Goal: Participate in discussion: Engage in conversation with other users on a specific topic

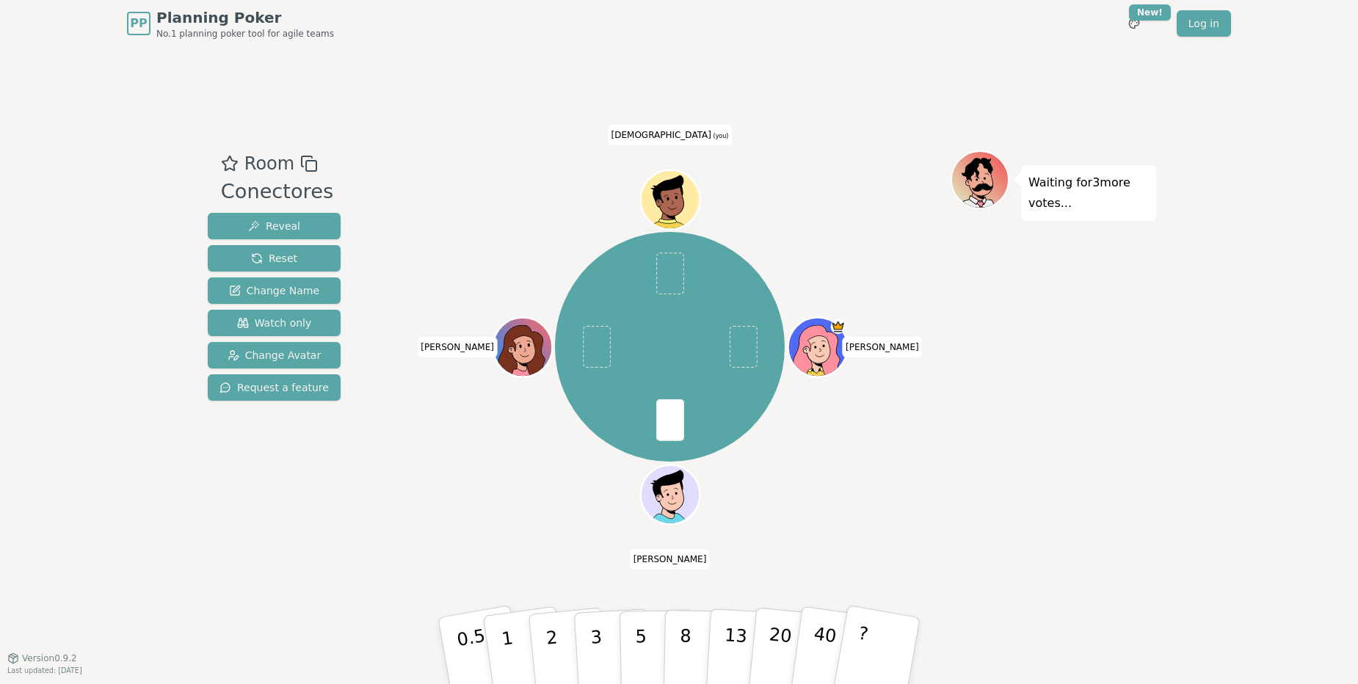
click at [1092, 480] on div "Waiting for 3 more votes..." at bounding box center [1053, 352] width 206 height 404
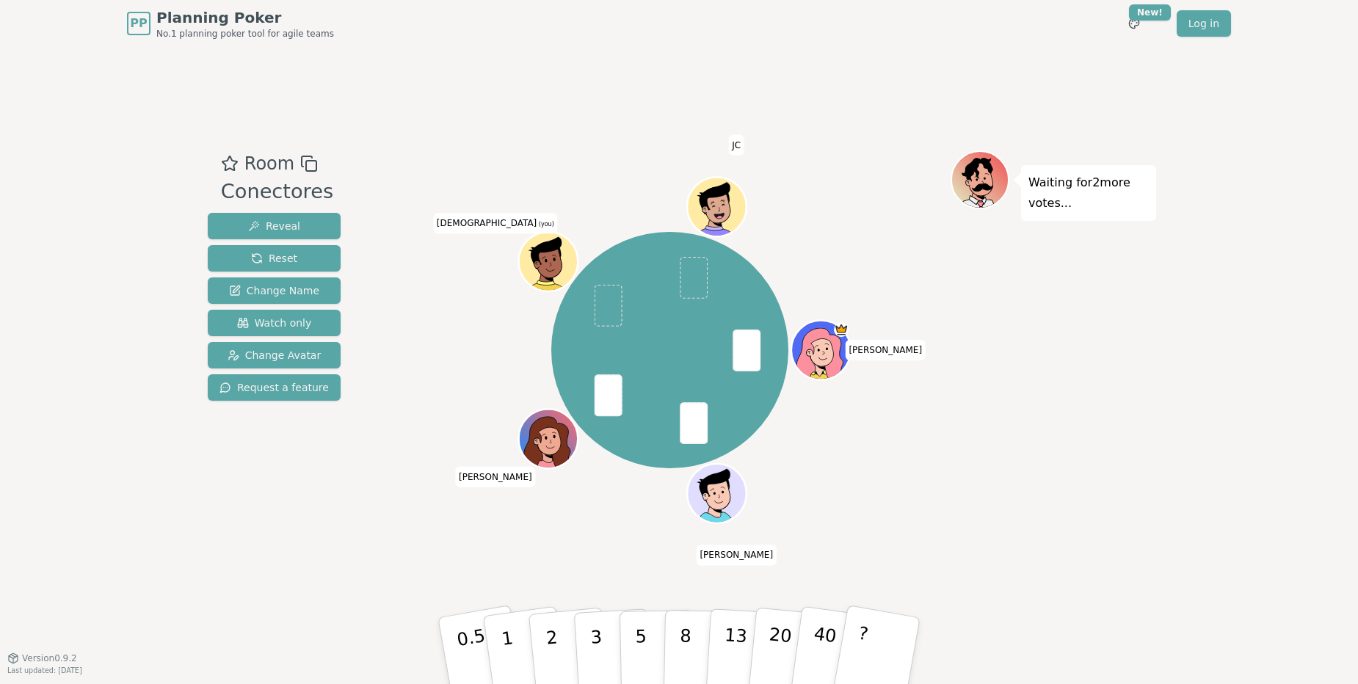
click at [1074, 533] on div "Waiting for 2 more votes..." at bounding box center [1053, 352] width 206 height 404
click at [608, 653] on button "3" at bounding box center [613, 651] width 80 height 114
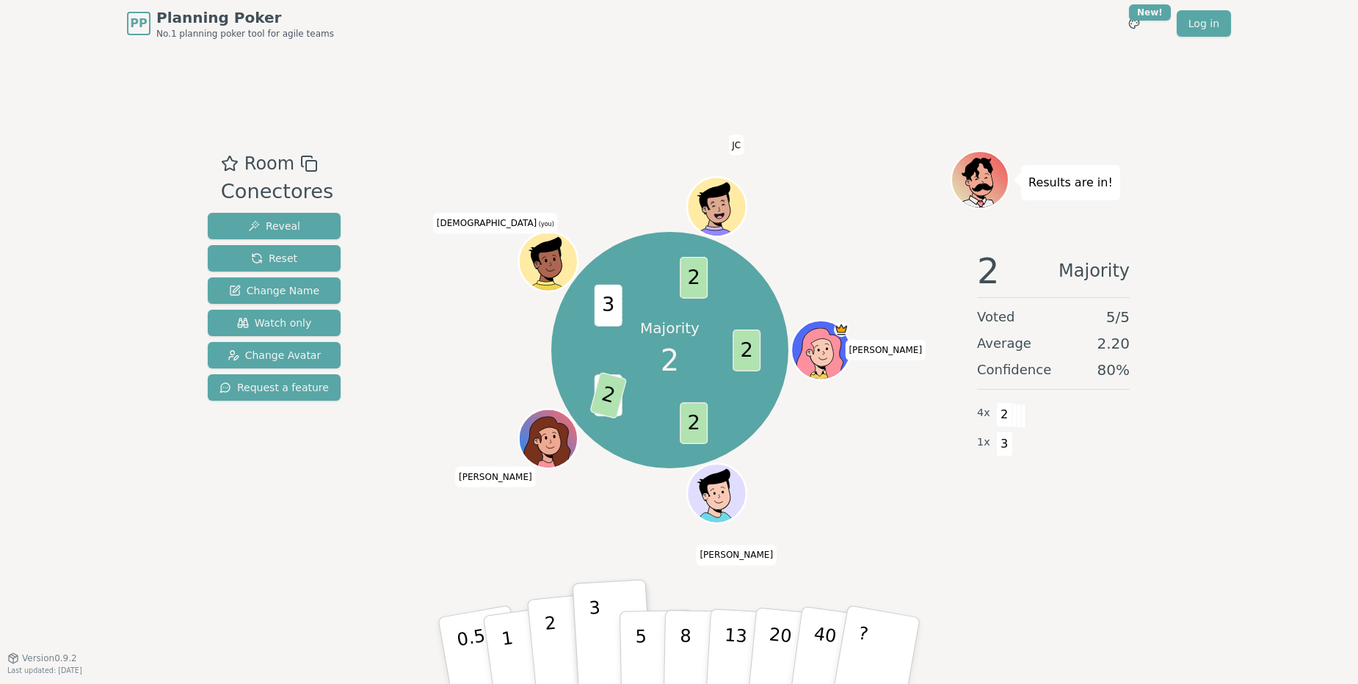
click at [564, 658] on button "2" at bounding box center [569, 651] width 84 height 117
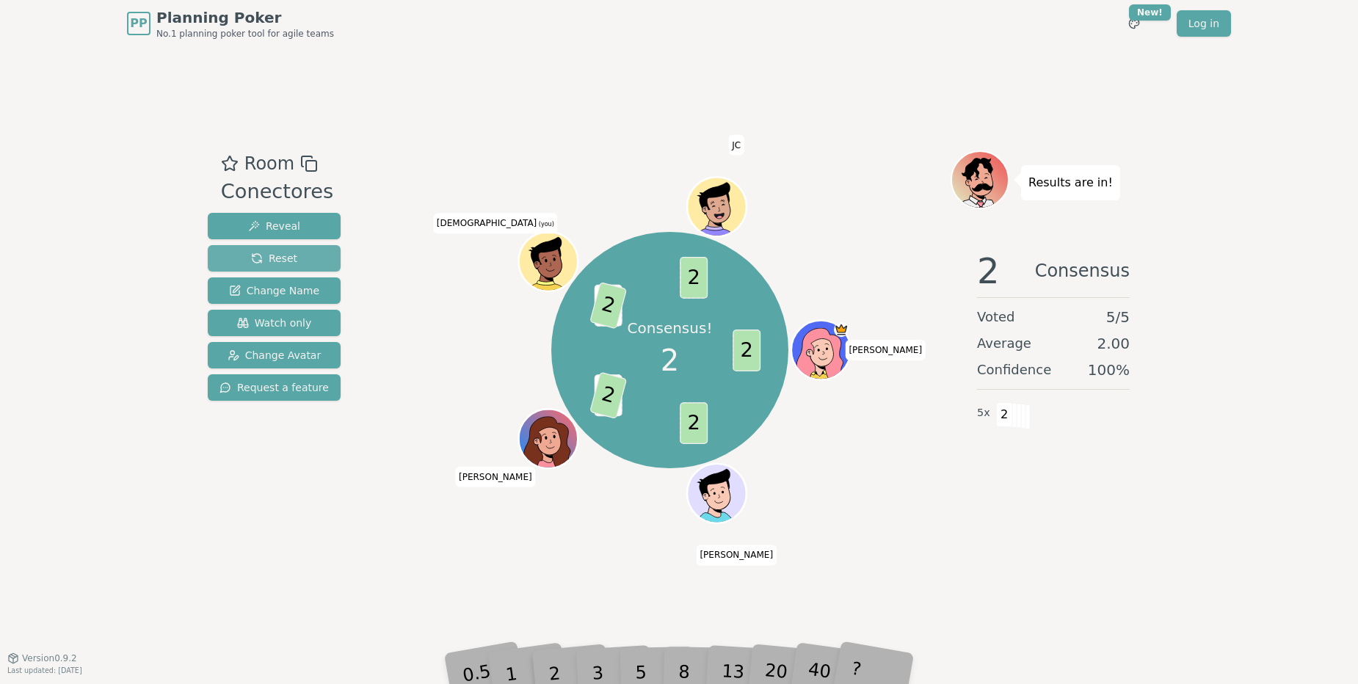
click at [268, 254] on span "Reset" at bounding box center [274, 258] width 46 height 15
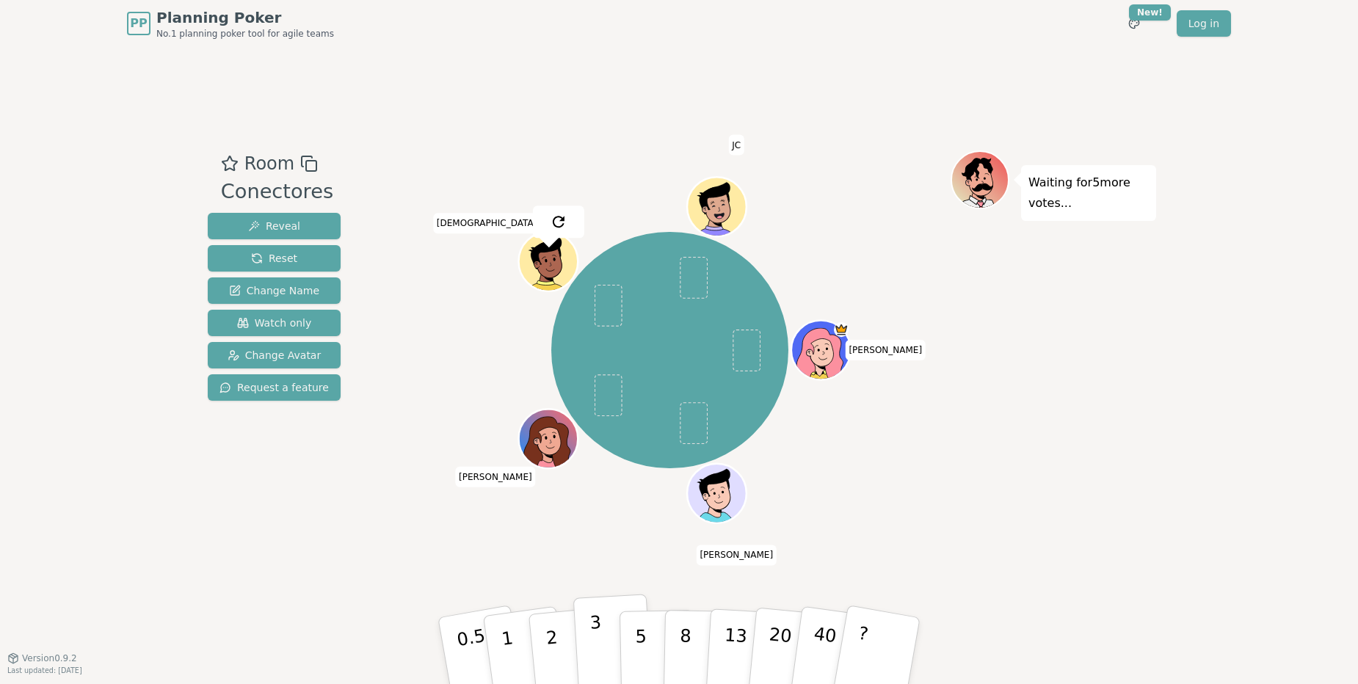
click at [596, 655] on p "3" at bounding box center [597, 652] width 16 height 80
click at [636, 641] on p "5" at bounding box center [641, 650] width 12 height 79
click at [592, 634] on p "3" at bounding box center [597, 652] width 16 height 80
click at [630, 639] on button "5" at bounding box center [657, 651] width 76 height 112
click at [603, 653] on button "3" at bounding box center [613, 651] width 80 height 114
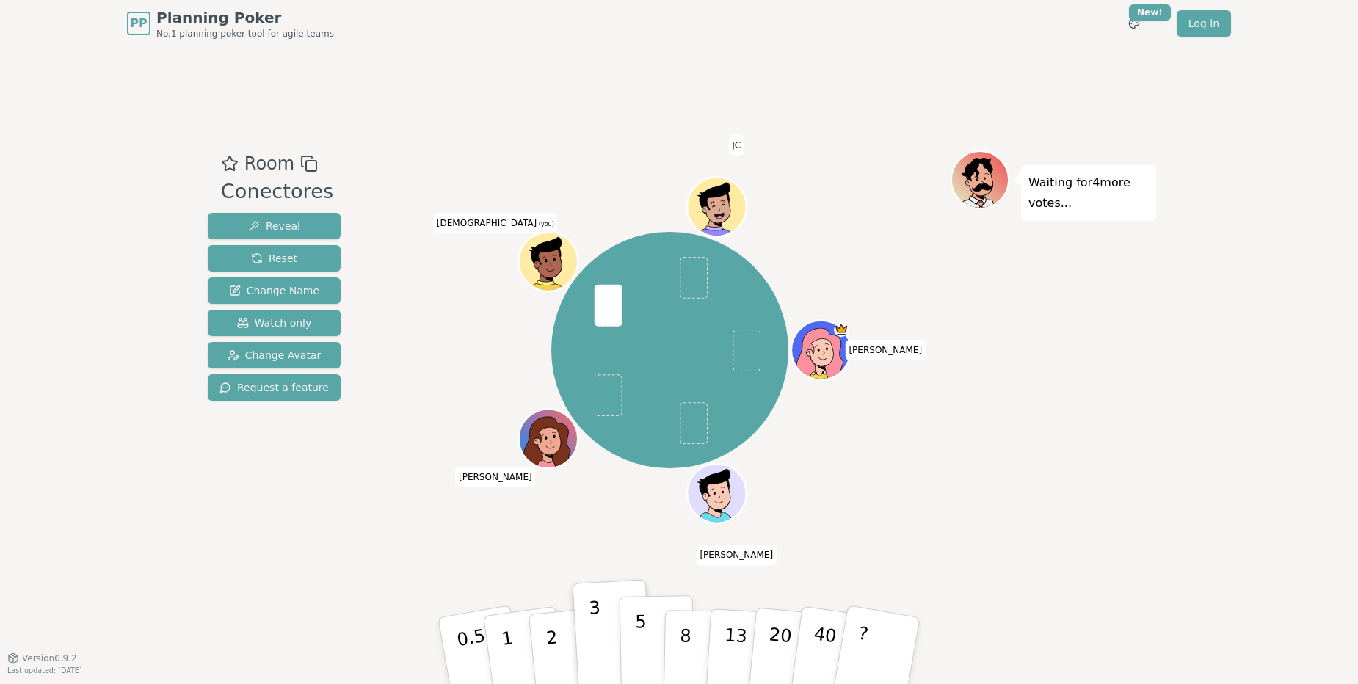
click at [633, 636] on button "5" at bounding box center [657, 651] width 76 height 112
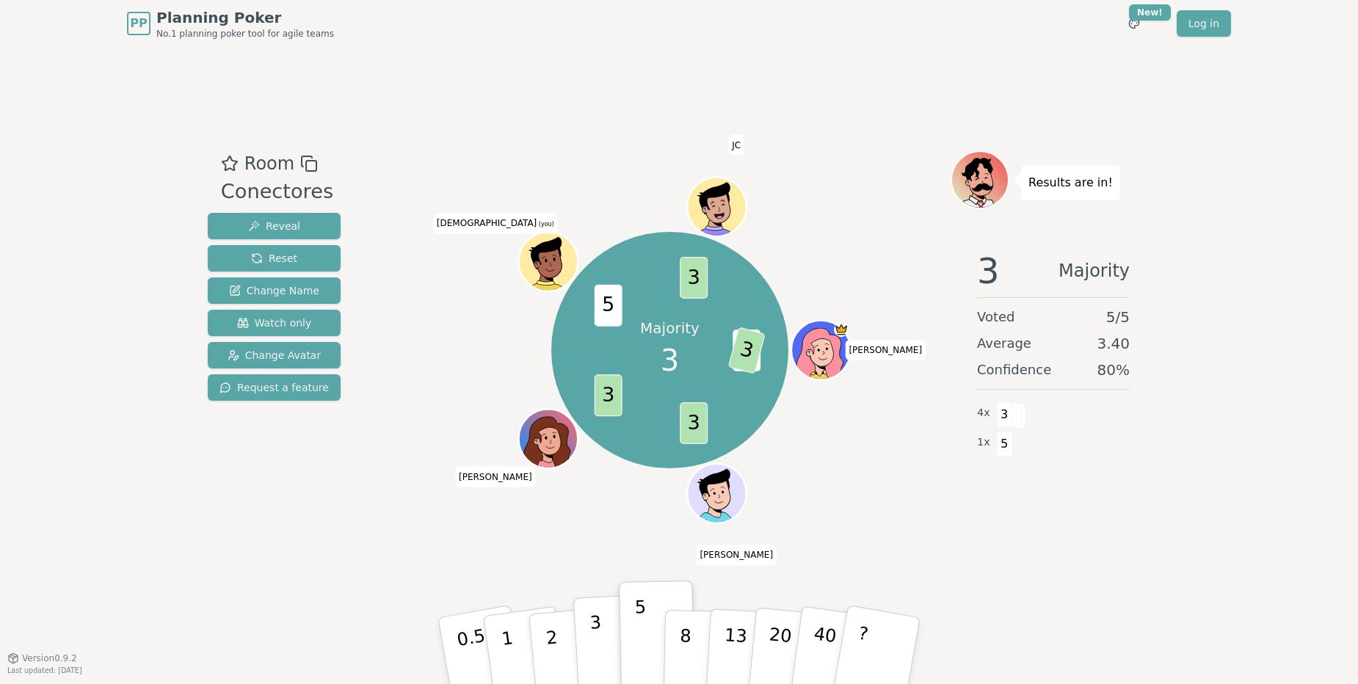
click at [599, 658] on p "3" at bounding box center [597, 652] width 16 height 80
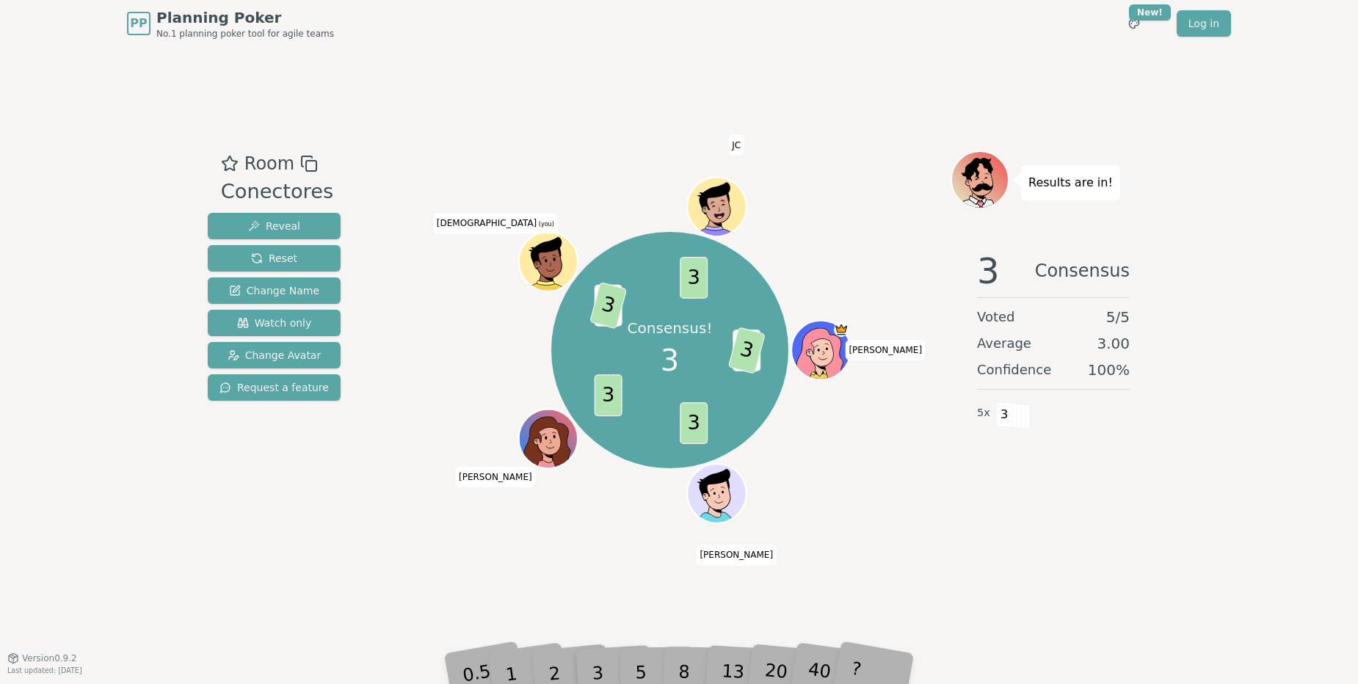
click at [1205, 250] on div "PP Planning Poker No.1 planning poker tool for agile teams Toggle theme New! Lo…" at bounding box center [679, 342] width 1358 height 684
click at [277, 253] on span "Reset" at bounding box center [274, 258] width 46 height 15
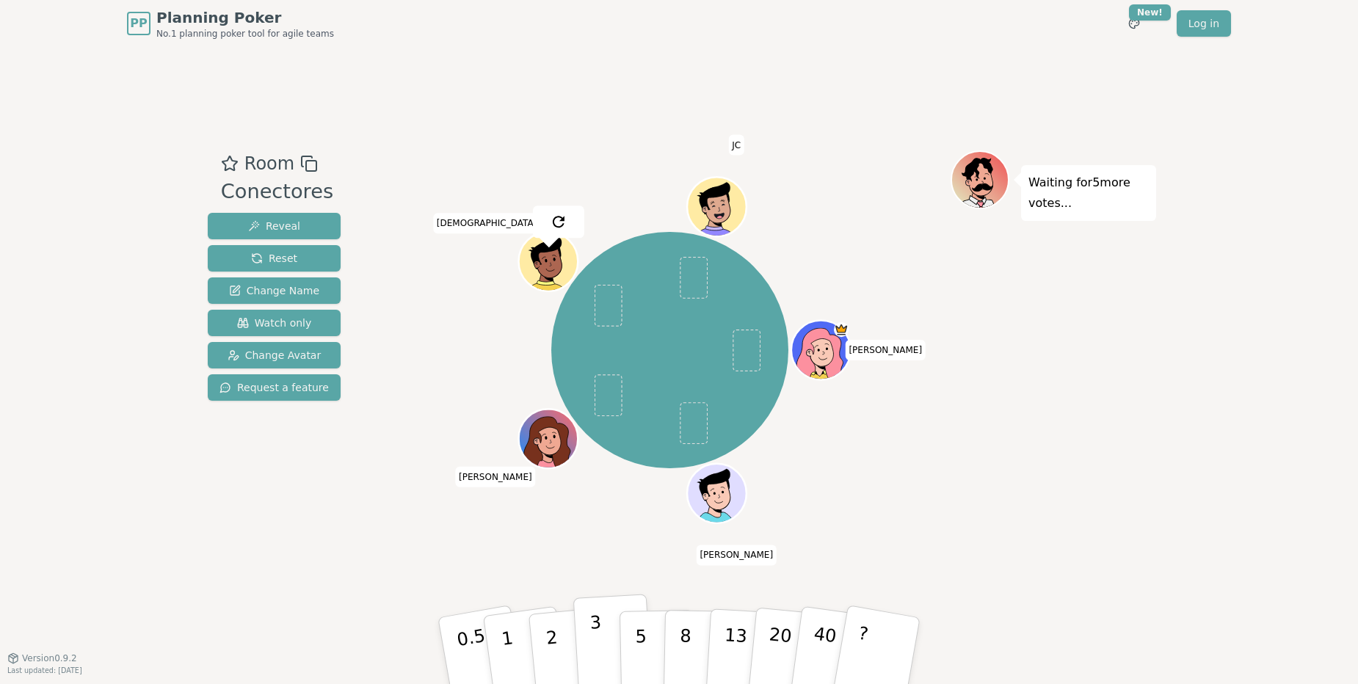
click at [586, 649] on button "3" at bounding box center [613, 651] width 80 height 114
click at [570, 666] on button "2" at bounding box center [569, 651] width 84 height 117
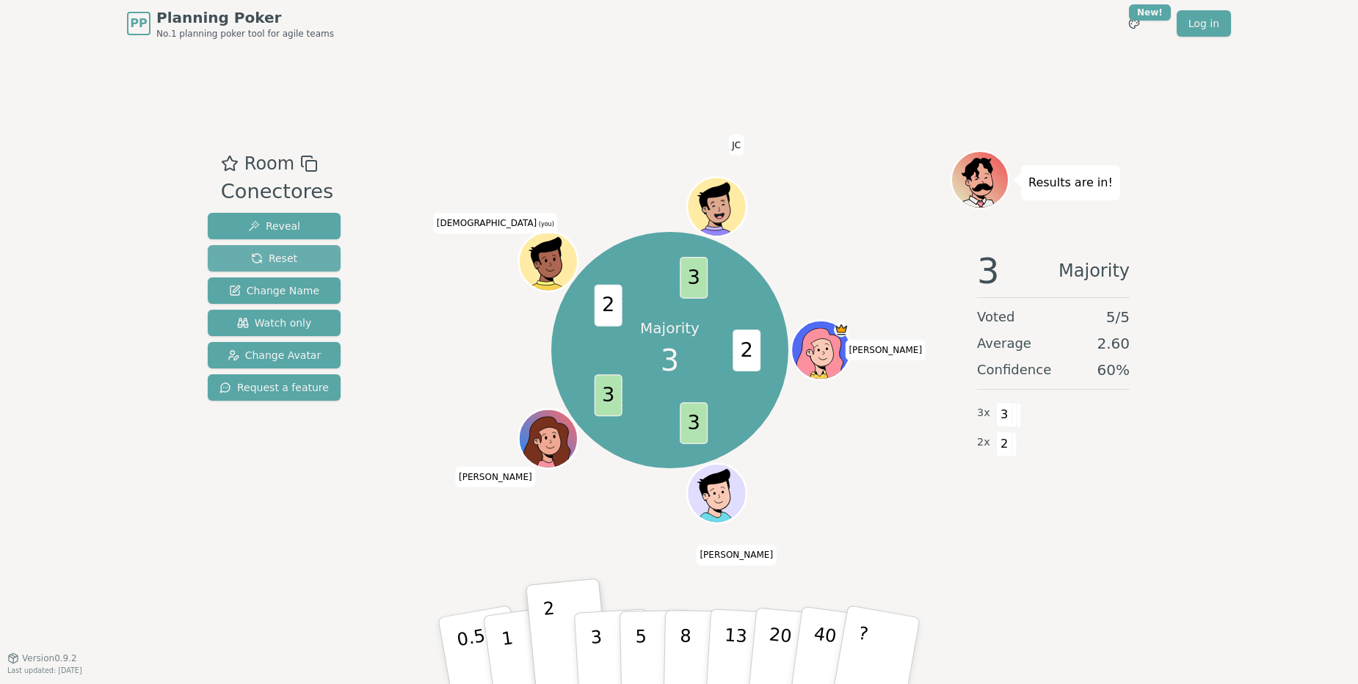
click at [280, 261] on span "Reset" at bounding box center [274, 258] width 46 height 15
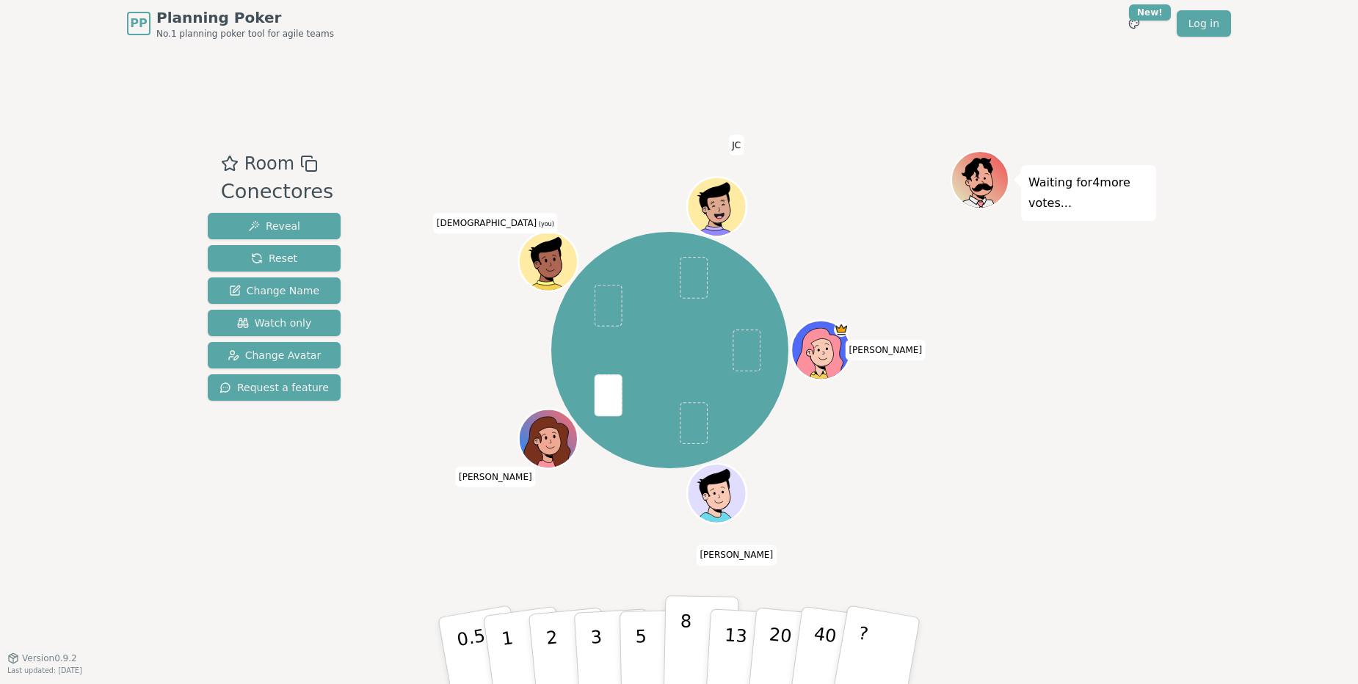
click at [681, 643] on p "8" at bounding box center [685, 650] width 12 height 79
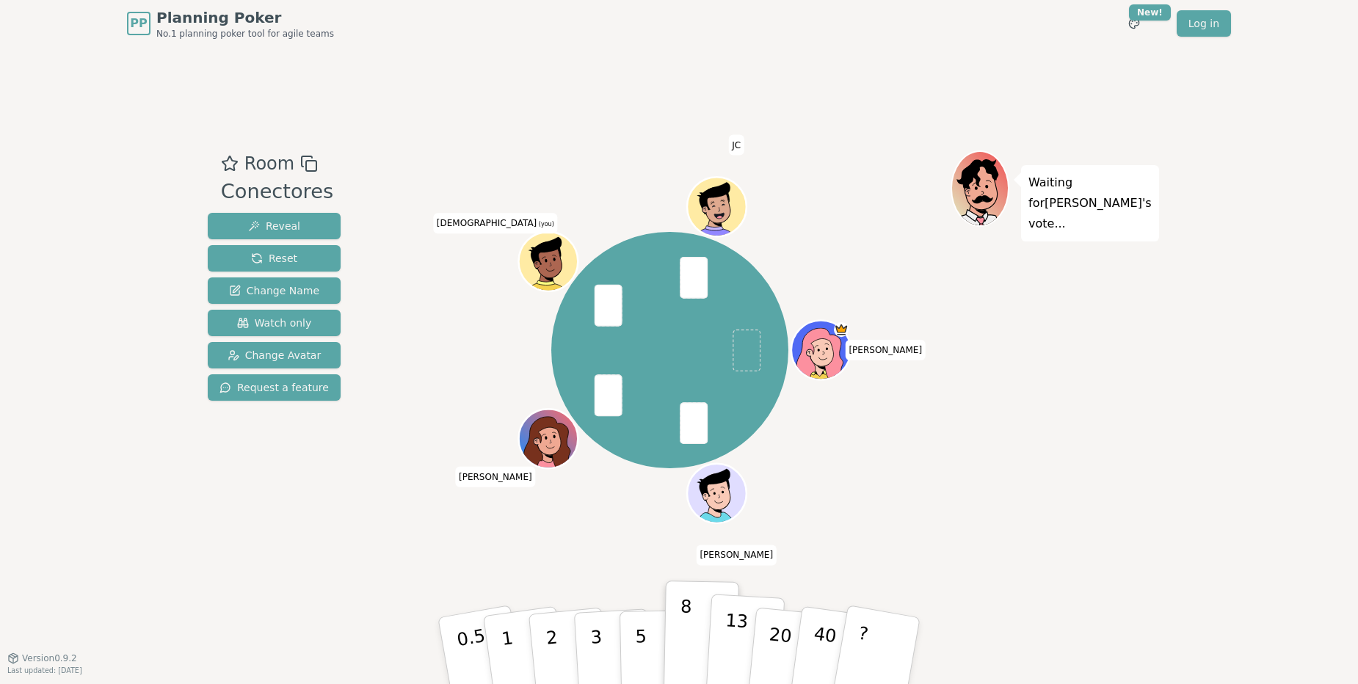
click at [741, 639] on p "13" at bounding box center [734, 650] width 27 height 81
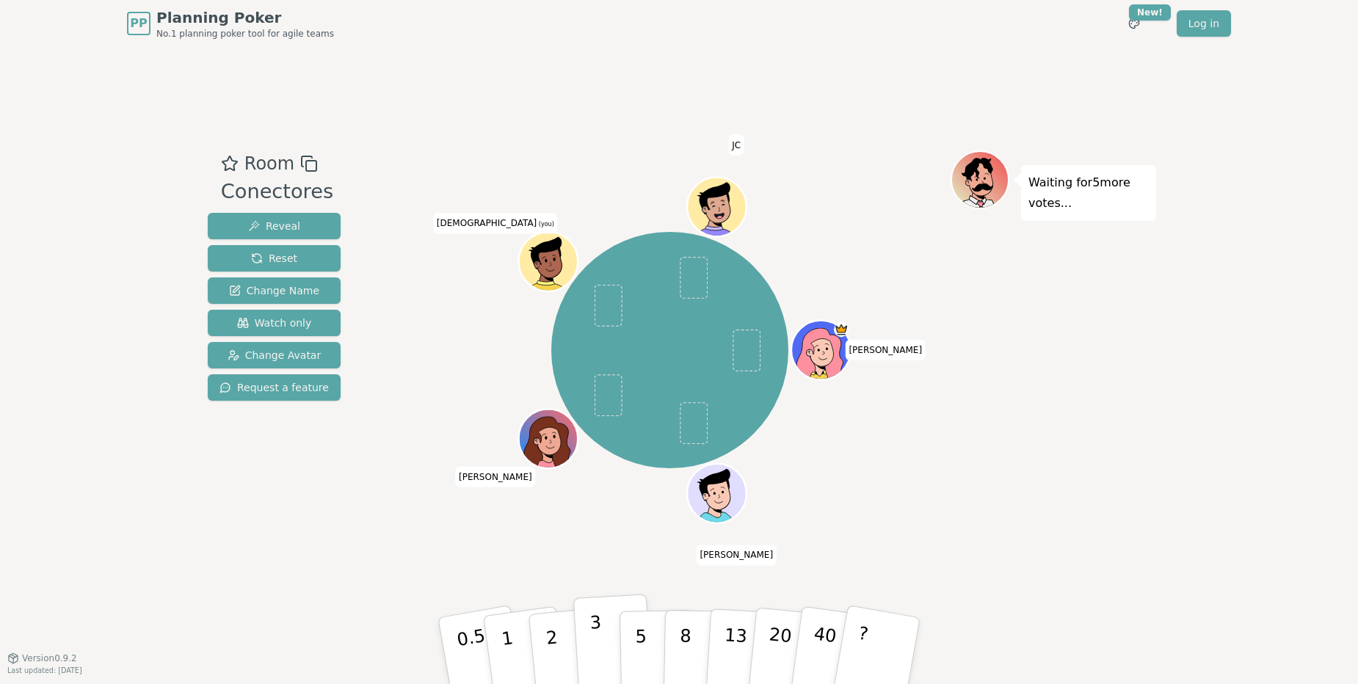
click at [598, 652] on p "3" at bounding box center [597, 652] width 16 height 80
click at [544, 643] on button "2" at bounding box center [569, 651] width 84 height 117
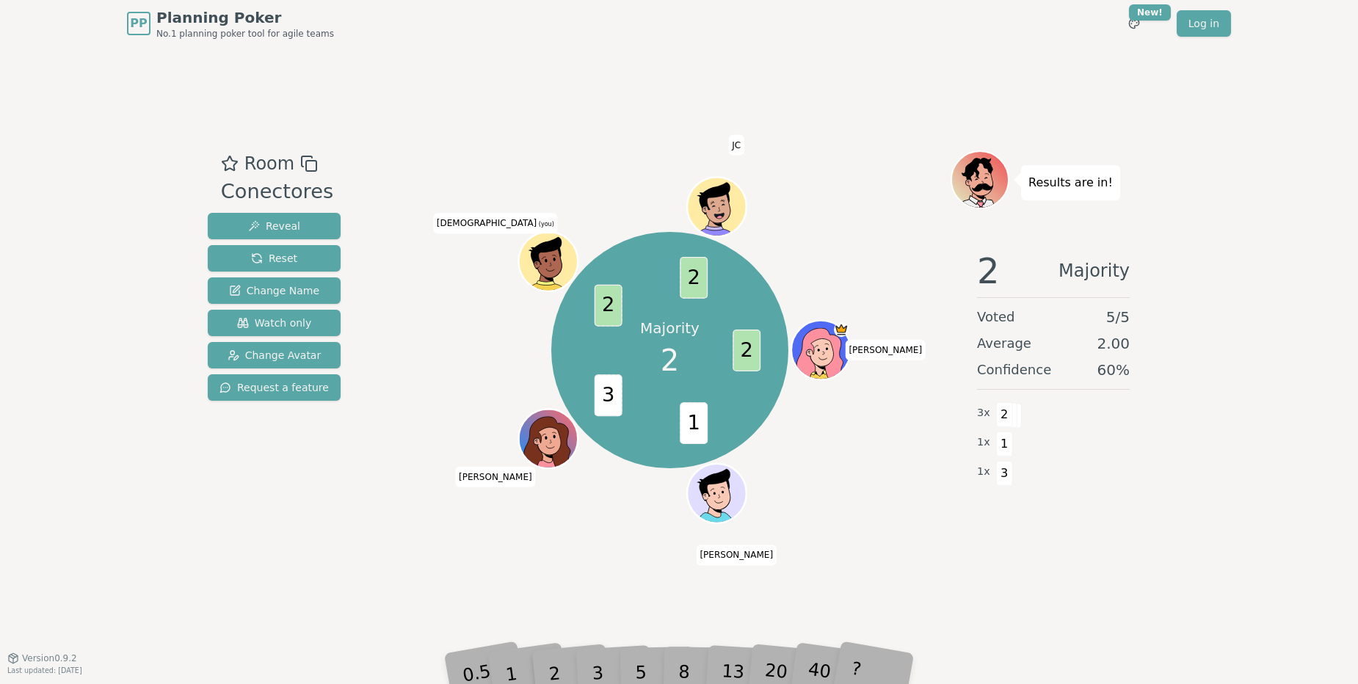
click at [893, 447] on div "Majority 2 2 1 3 2 2 [PERSON_NAME] [PERSON_NAME] [PERSON_NAME] (you) JC" at bounding box center [669, 350] width 561 height 346
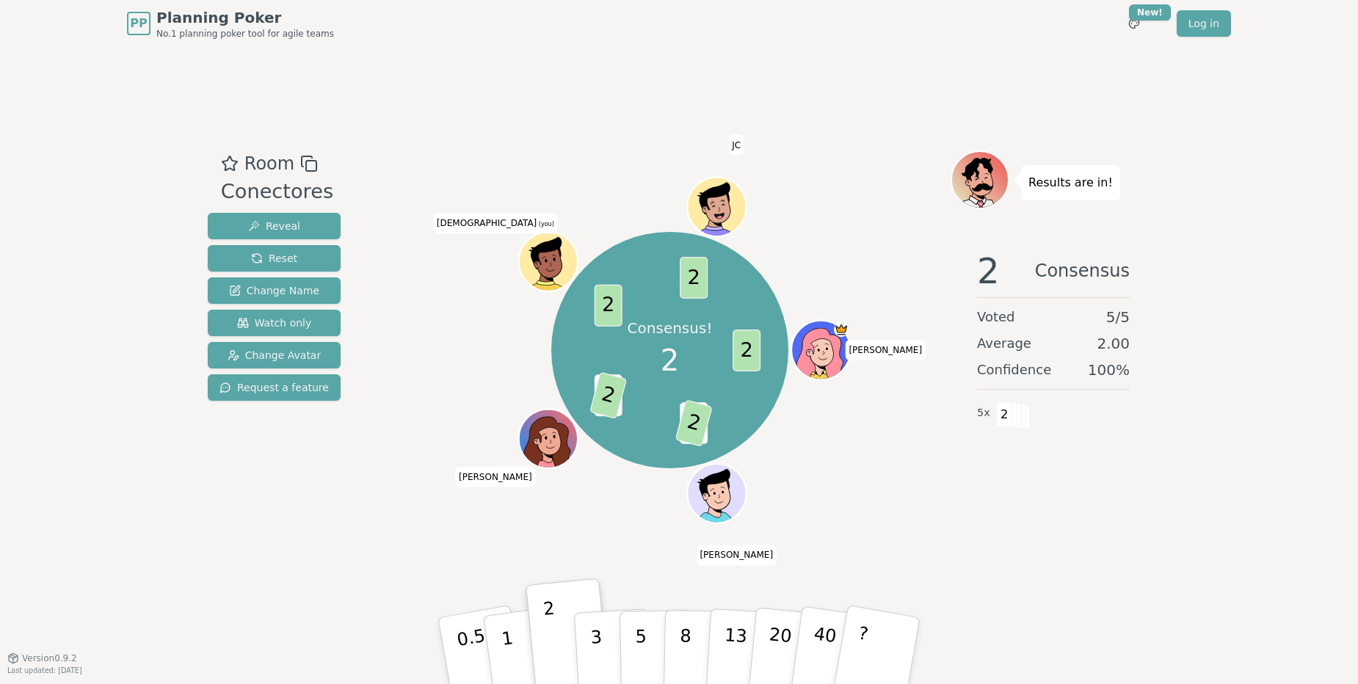
click at [883, 506] on div "Consensus! 2 2 1 2 3 2 2 2 [PERSON_NAME] [PERSON_NAME] [PERSON_NAME] (you) JC" at bounding box center [669, 350] width 561 height 346
